Goal: Task Accomplishment & Management: Use online tool/utility

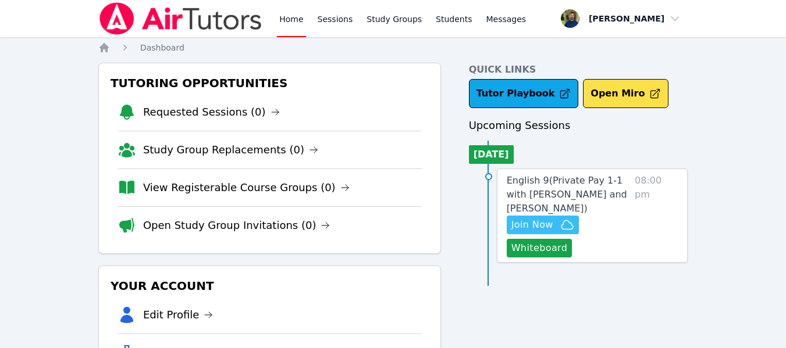
click at [535, 226] on span "Join Now" at bounding box center [532, 225] width 42 height 14
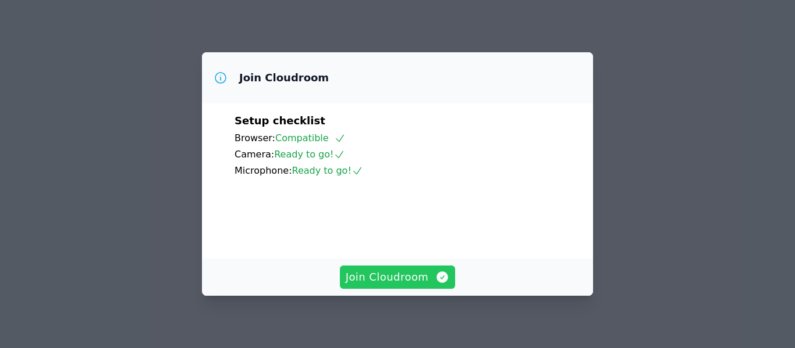
click at [371, 280] on span "Join Cloudroom" at bounding box center [398, 277] width 104 height 16
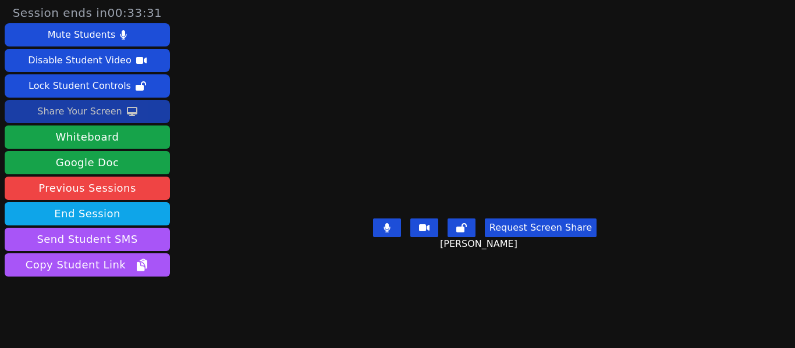
click at [83, 108] on div "Share Your Screen" at bounding box center [79, 111] width 85 height 19
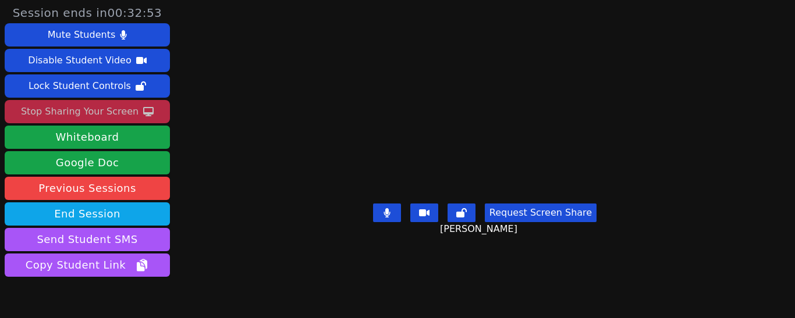
click at [100, 106] on div "Stop Sharing Your Screen" at bounding box center [80, 111] width 118 height 19
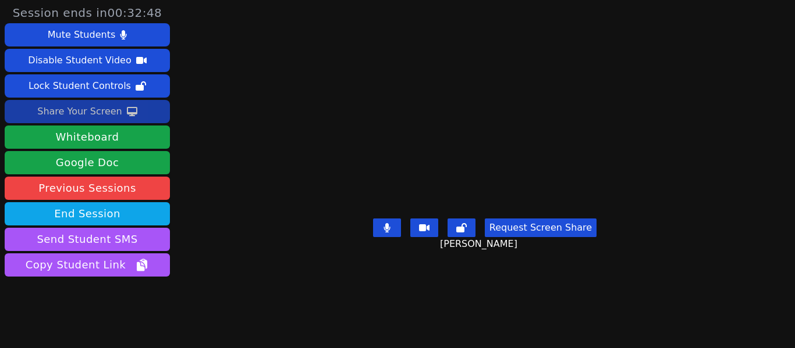
click at [83, 113] on div "Share Your Screen" at bounding box center [79, 111] width 85 height 19
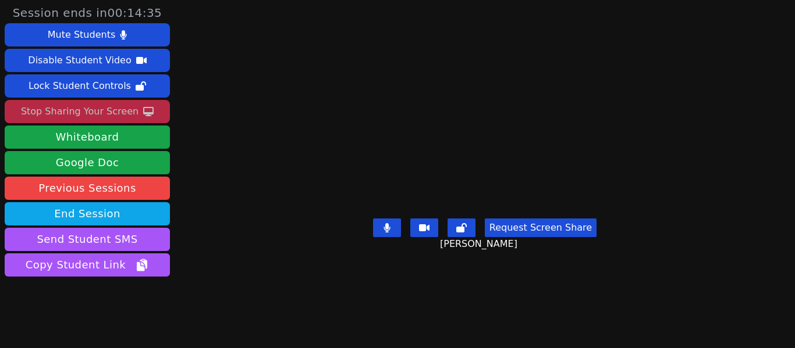
scroll to position [8, 0]
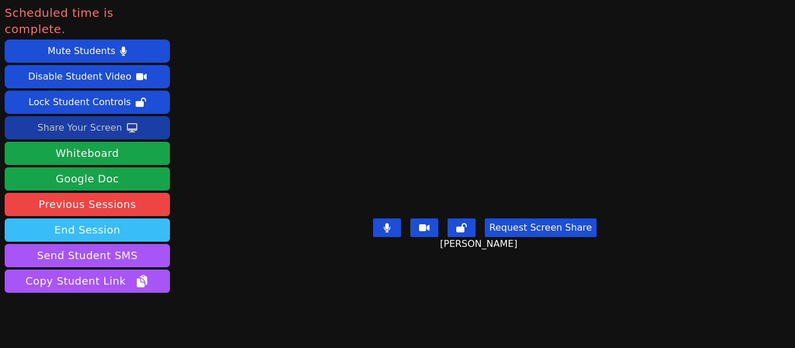
click at [89, 219] on button "End Session" at bounding box center [87, 230] width 165 height 23
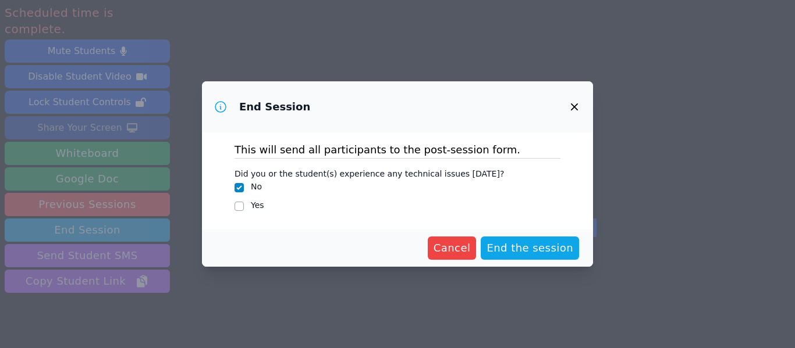
scroll to position [0, 0]
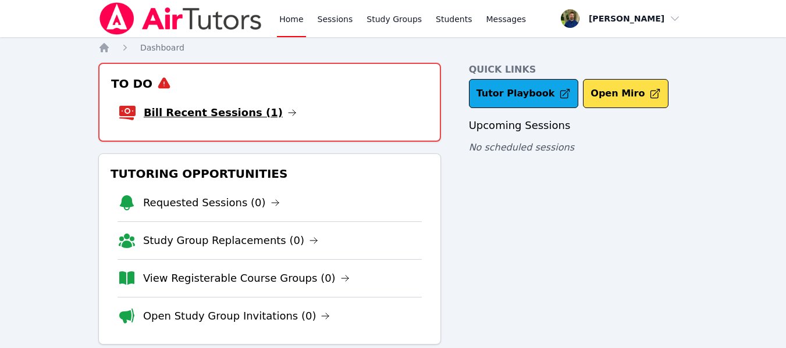
click at [222, 108] on link "Bill Recent Sessions (1)" at bounding box center [220, 113] width 153 height 16
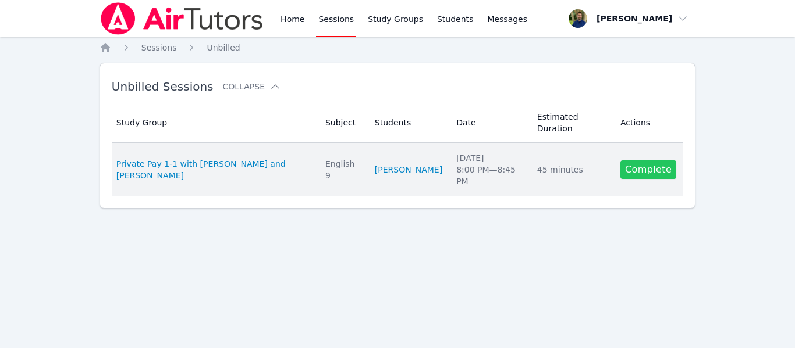
click at [658, 161] on link "Complete" at bounding box center [648, 170] width 56 height 19
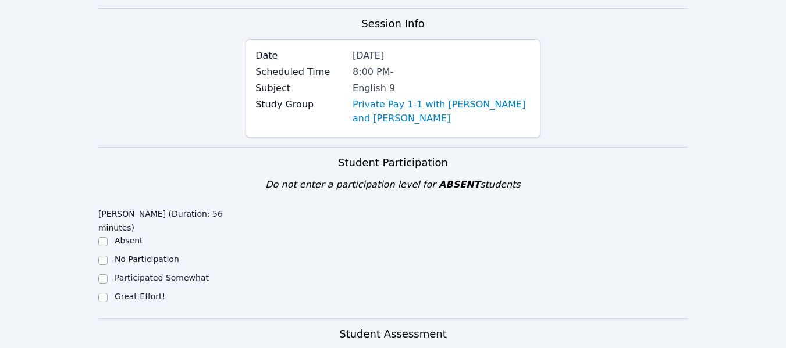
scroll to position [141, 0]
